Goal: Task Accomplishment & Management: Manage account settings

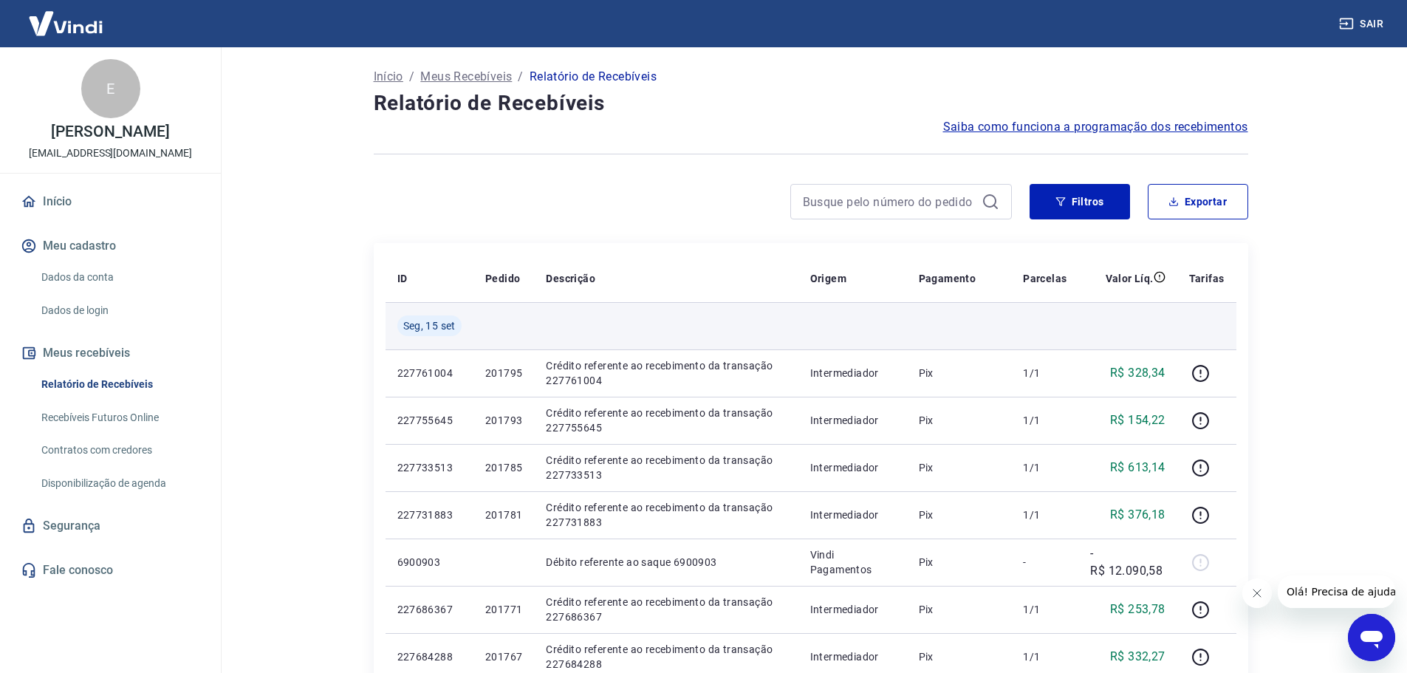
click at [787, 307] on td at bounding box center [666, 325] width 264 height 47
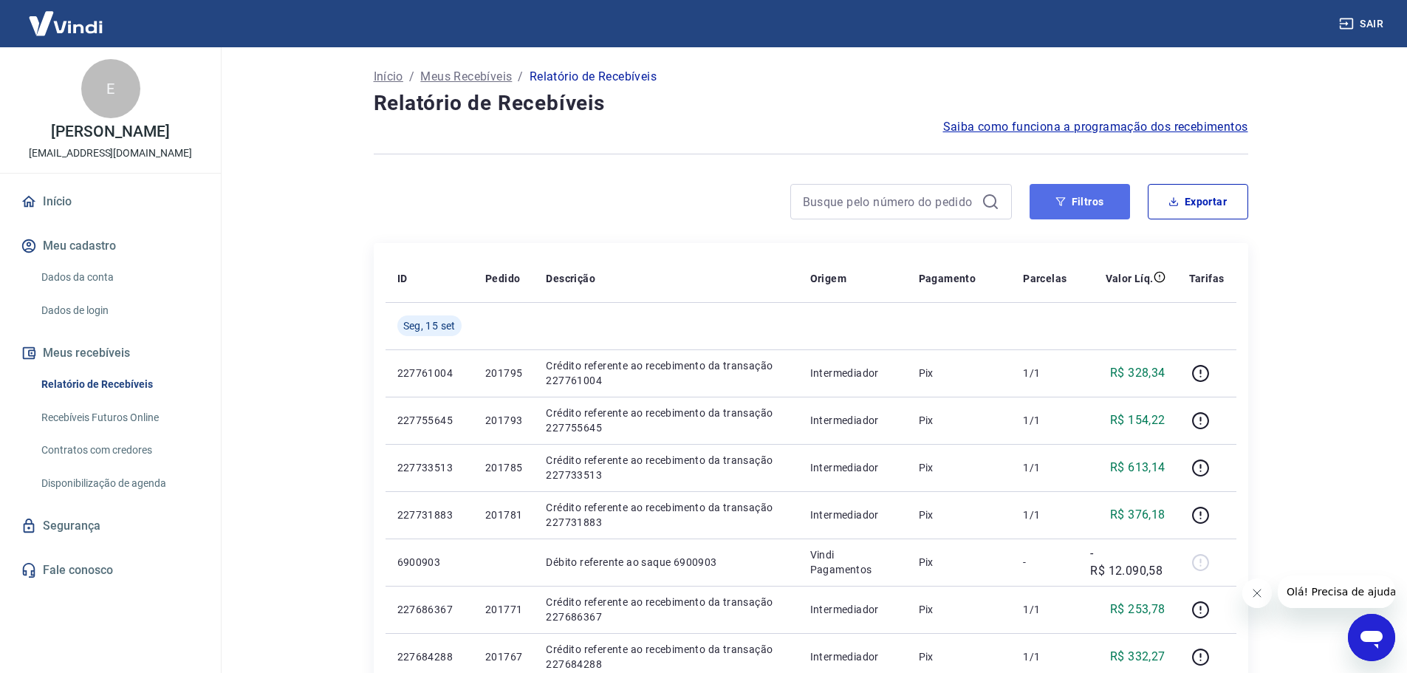
click at [1077, 204] on button "Filtros" at bounding box center [1080, 201] width 100 height 35
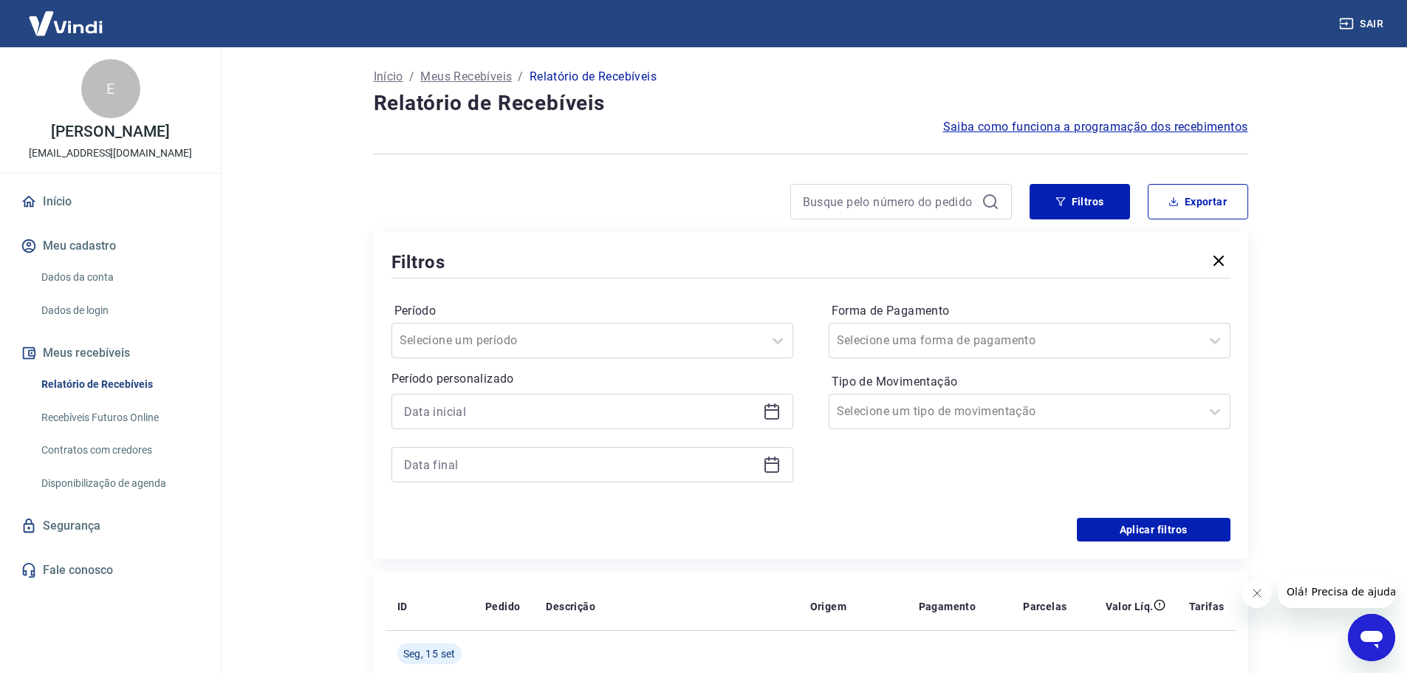
click at [776, 414] on icon at bounding box center [772, 412] width 18 height 18
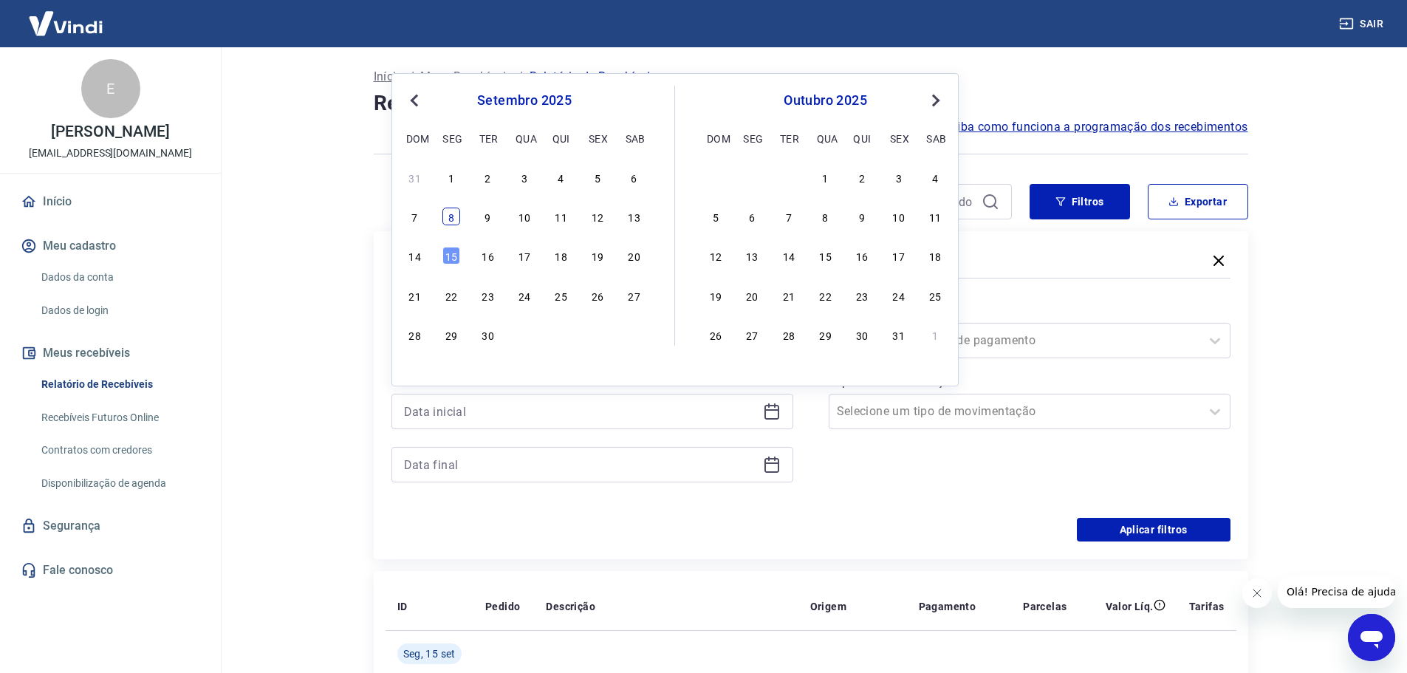
click at [457, 220] on div "8" at bounding box center [451, 217] width 18 height 18
type input "[DATE]"
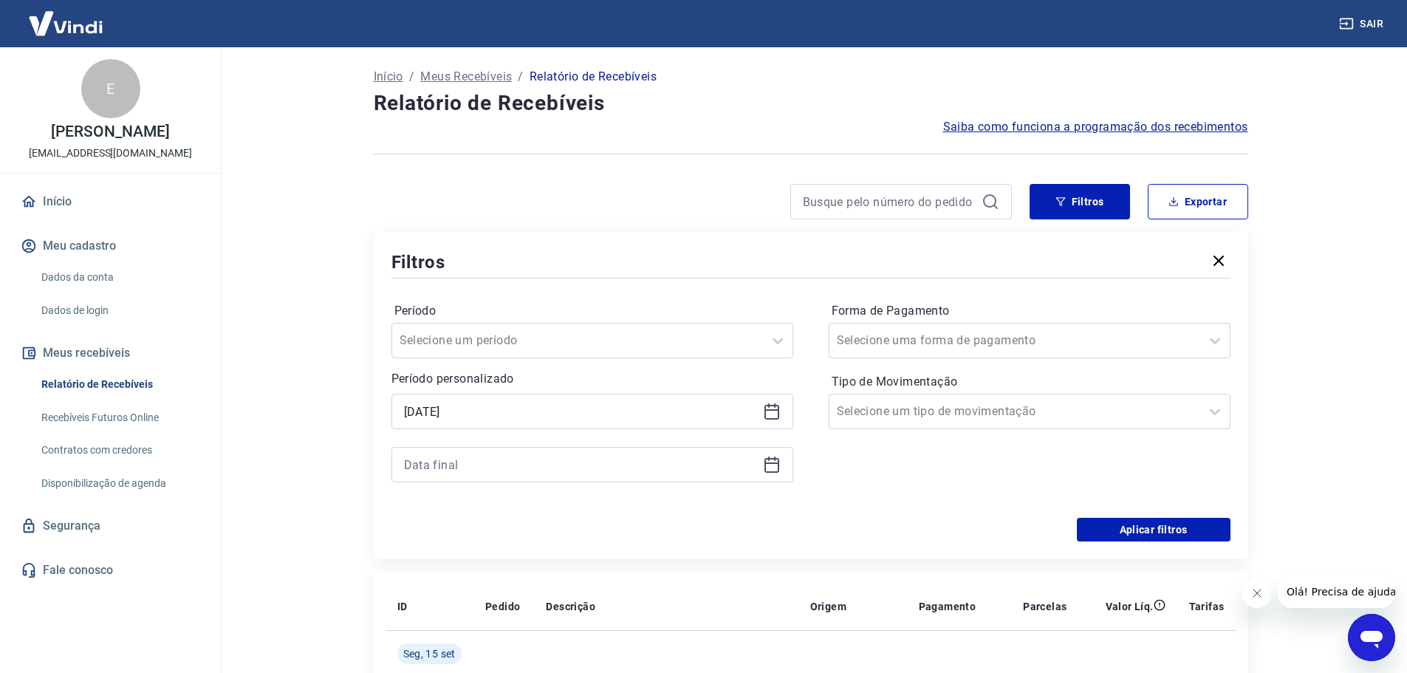
click at [773, 472] on icon at bounding box center [772, 465] width 15 height 15
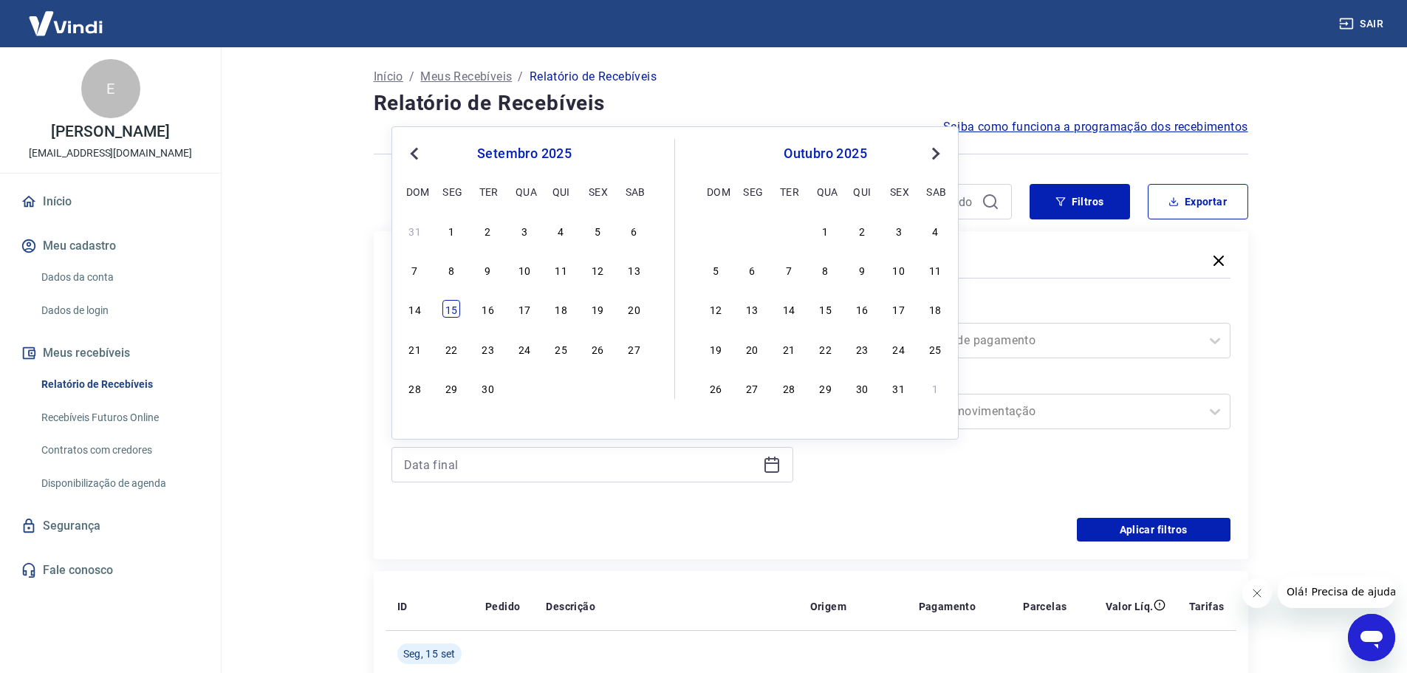
click at [450, 303] on div "15" at bounding box center [451, 309] width 18 height 18
type input "[DATE]"
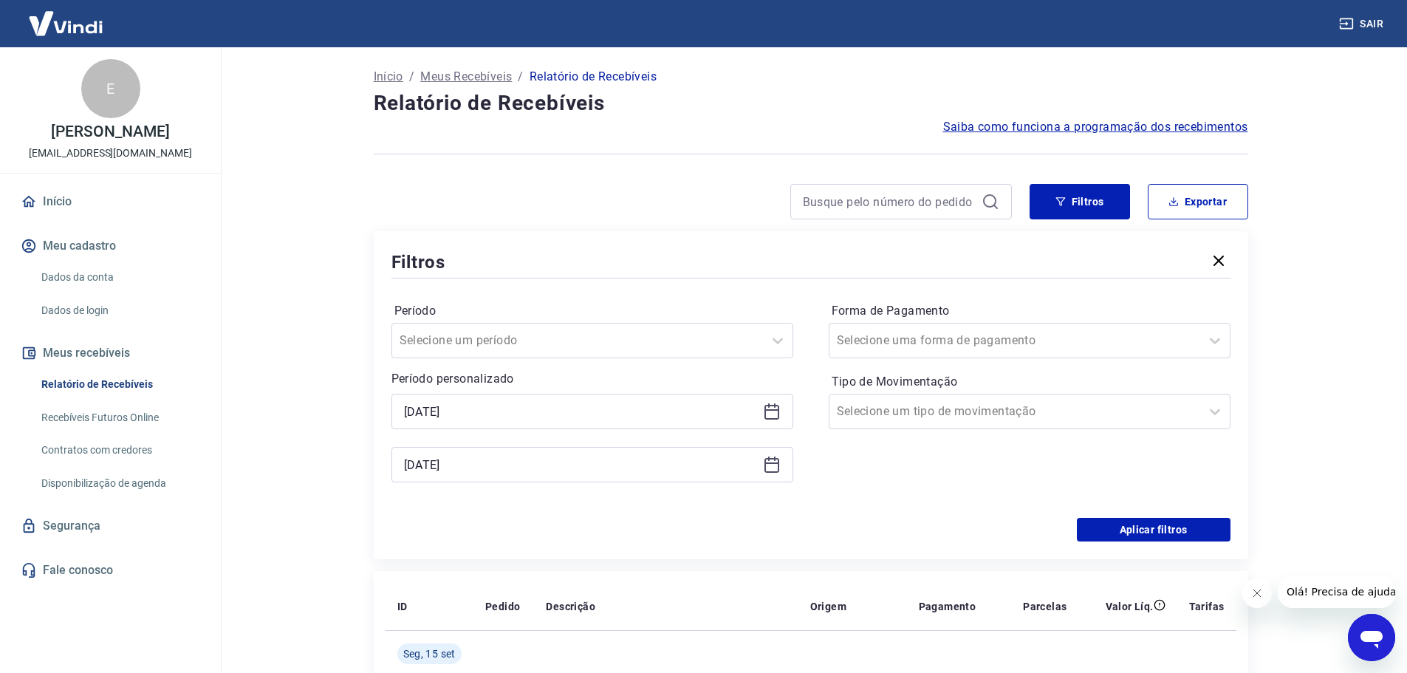
click at [887, 521] on div "Aplicar filtros" at bounding box center [810, 530] width 839 height 24
click at [1153, 536] on button "Aplicar filtros" at bounding box center [1154, 530] width 154 height 24
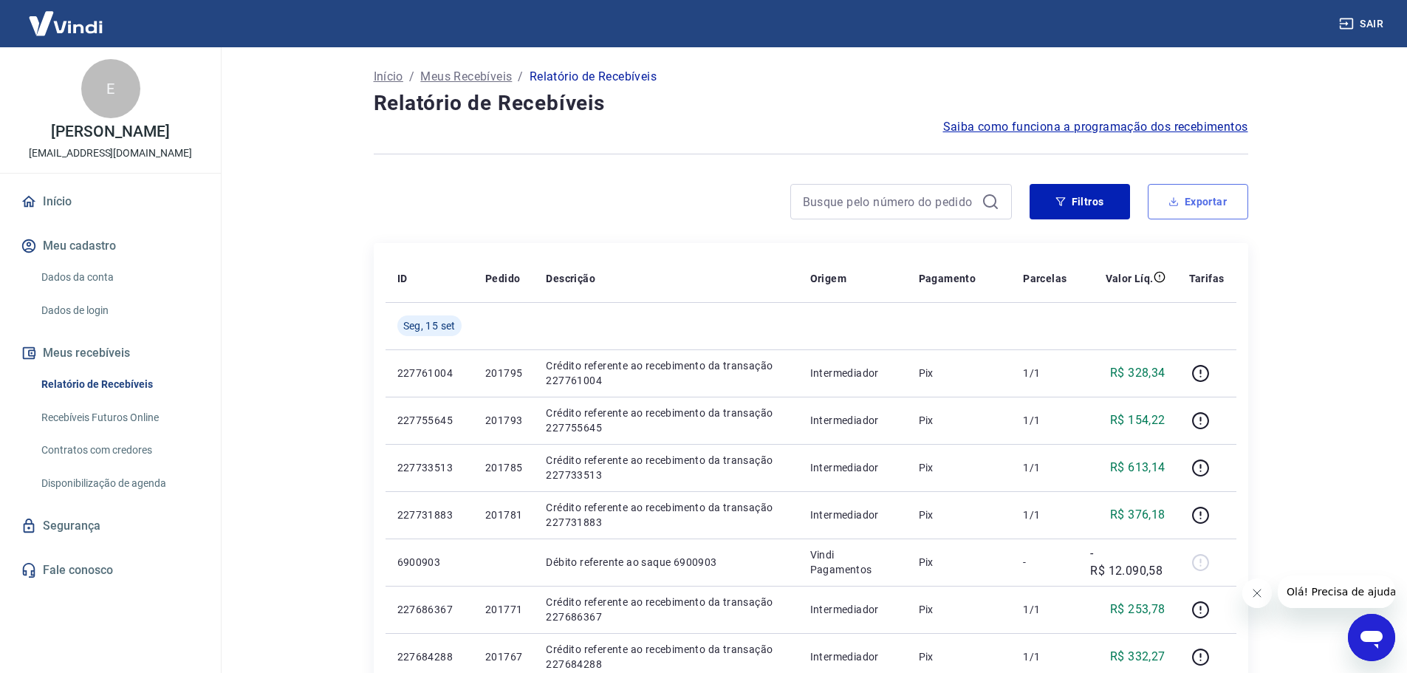
click at [1197, 206] on button "Exportar" at bounding box center [1198, 201] width 100 height 35
type input "[DATE]"
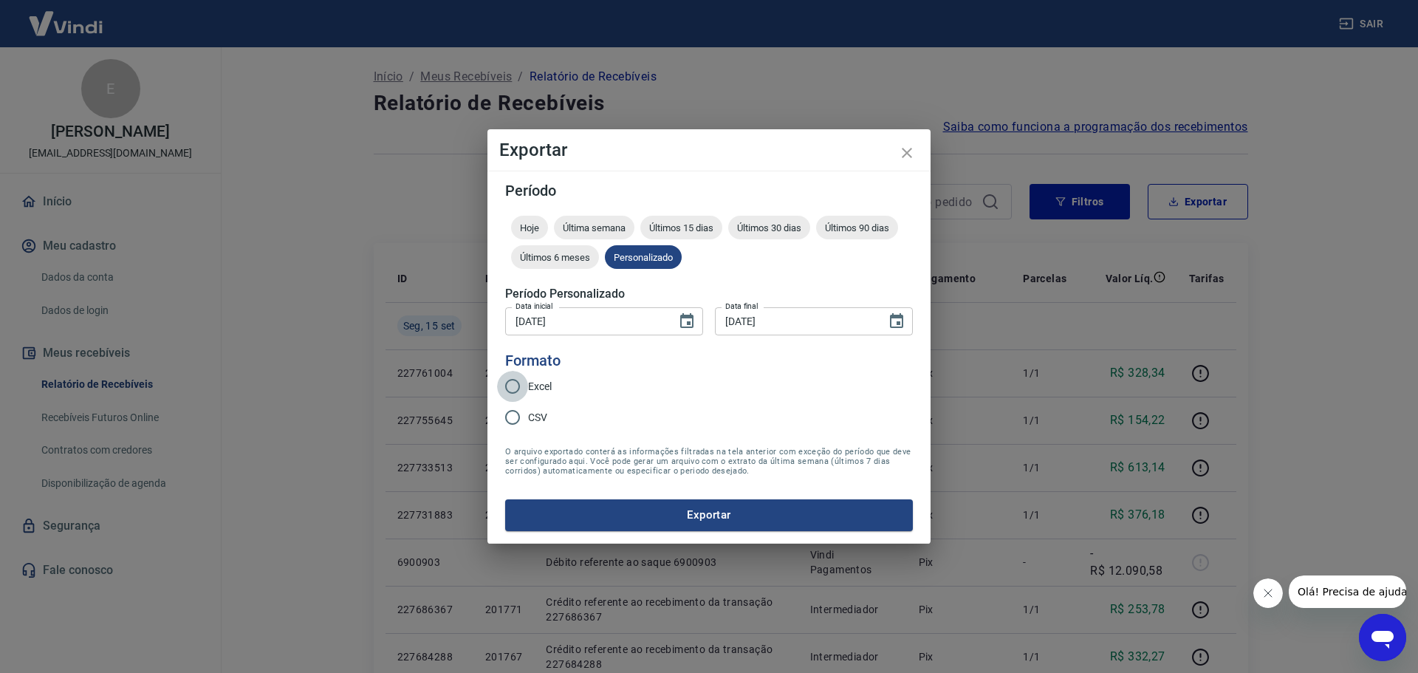
click at [511, 383] on input "Excel" at bounding box center [512, 386] width 31 height 31
radio input "true"
click at [746, 516] on button "Exportar" at bounding box center [709, 514] width 408 height 31
